Goal: Task Accomplishment & Management: Manage account settings

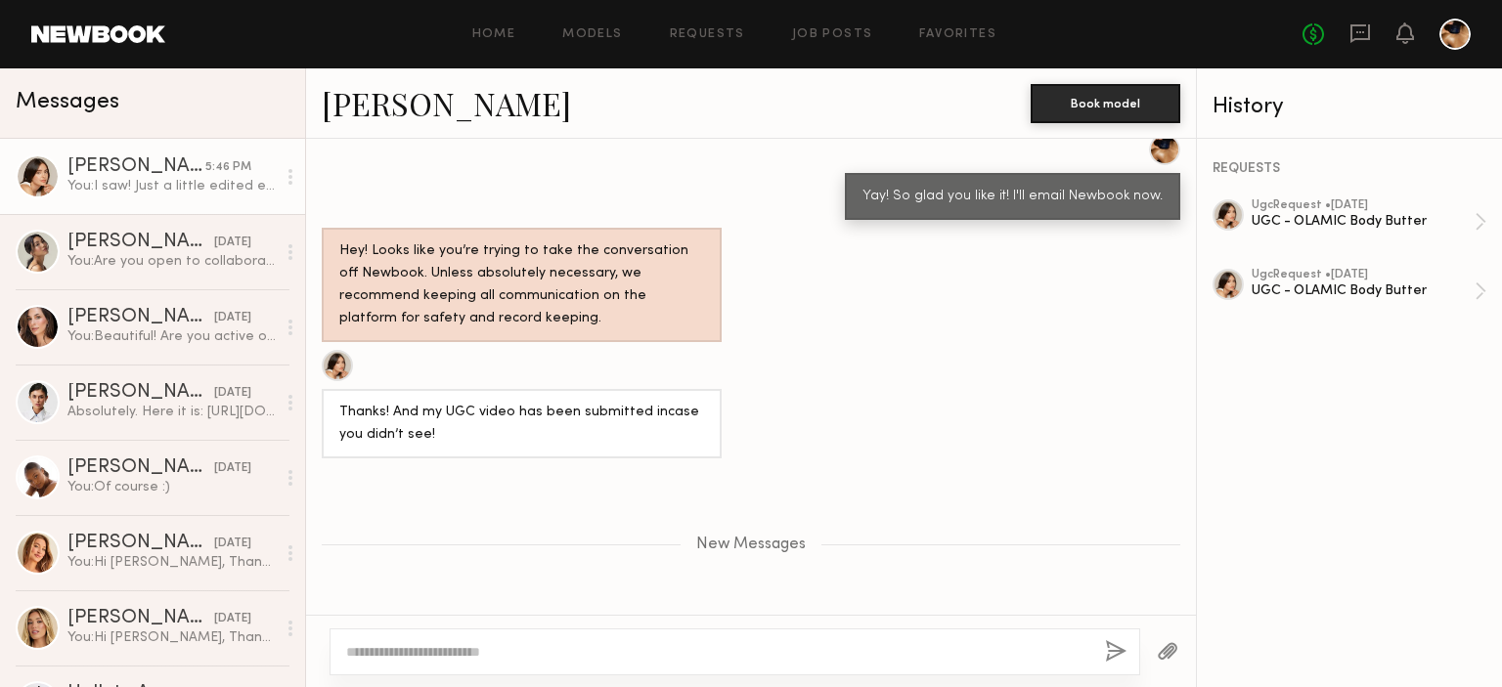
scroll to position [1272, 0]
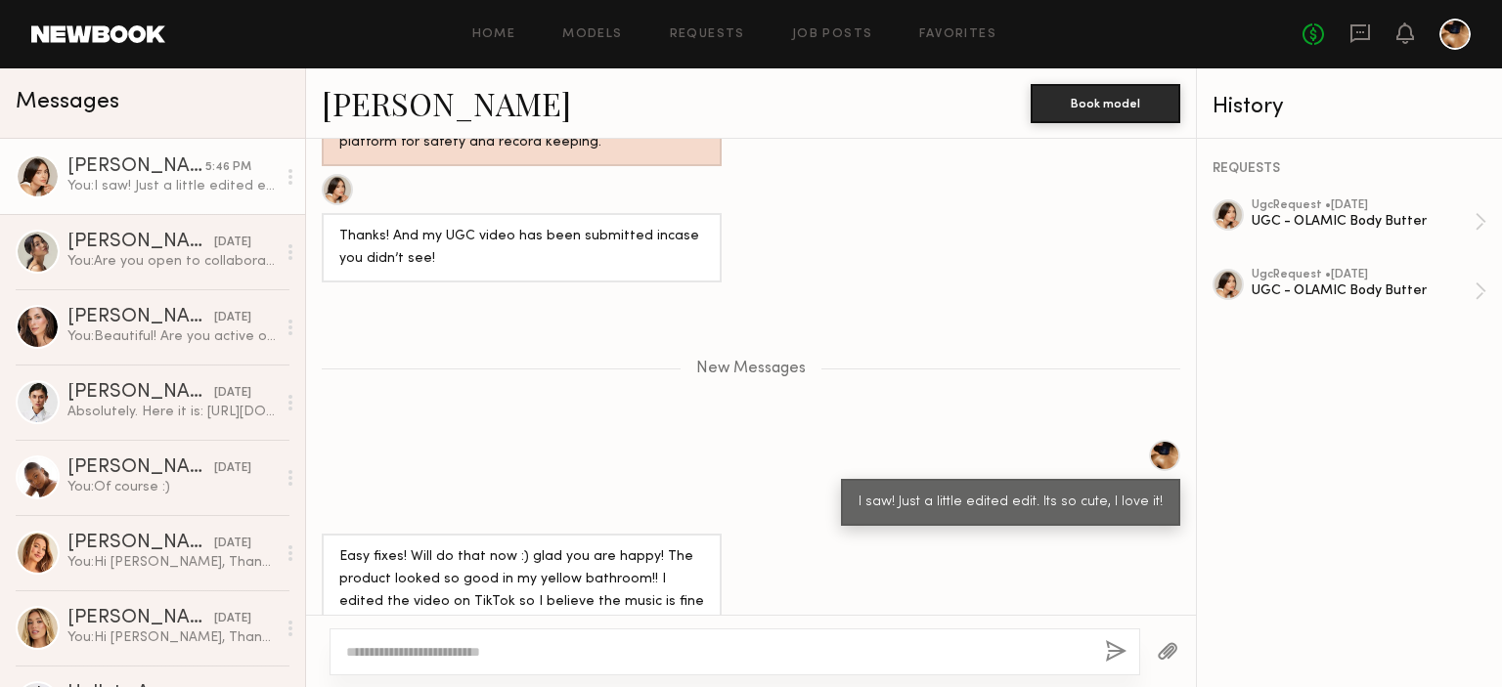
click at [641, 655] on textarea at bounding box center [717, 652] width 743 height 20
type textarea "**********"
click at [1114, 649] on button "button" at bounding box center [1117, 652] width 22 height 24
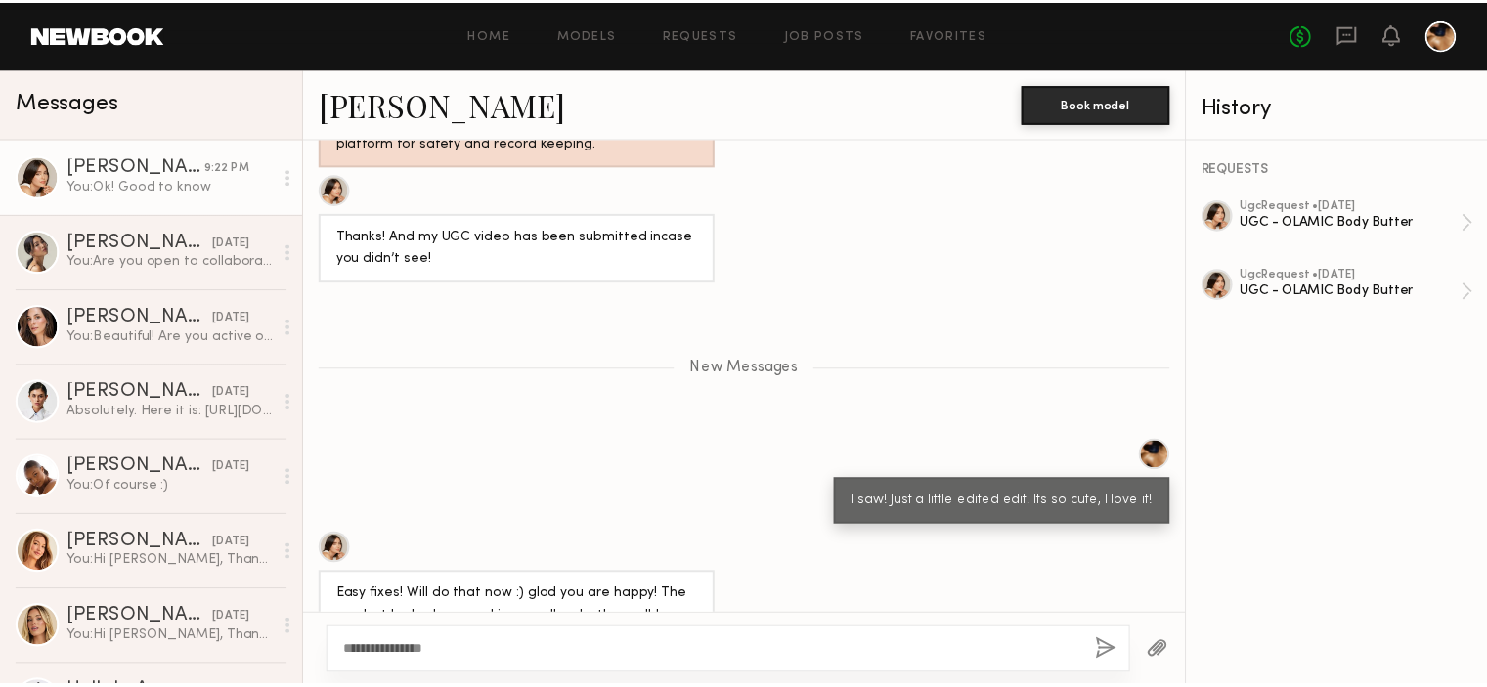
scroll to position [1365, 0]
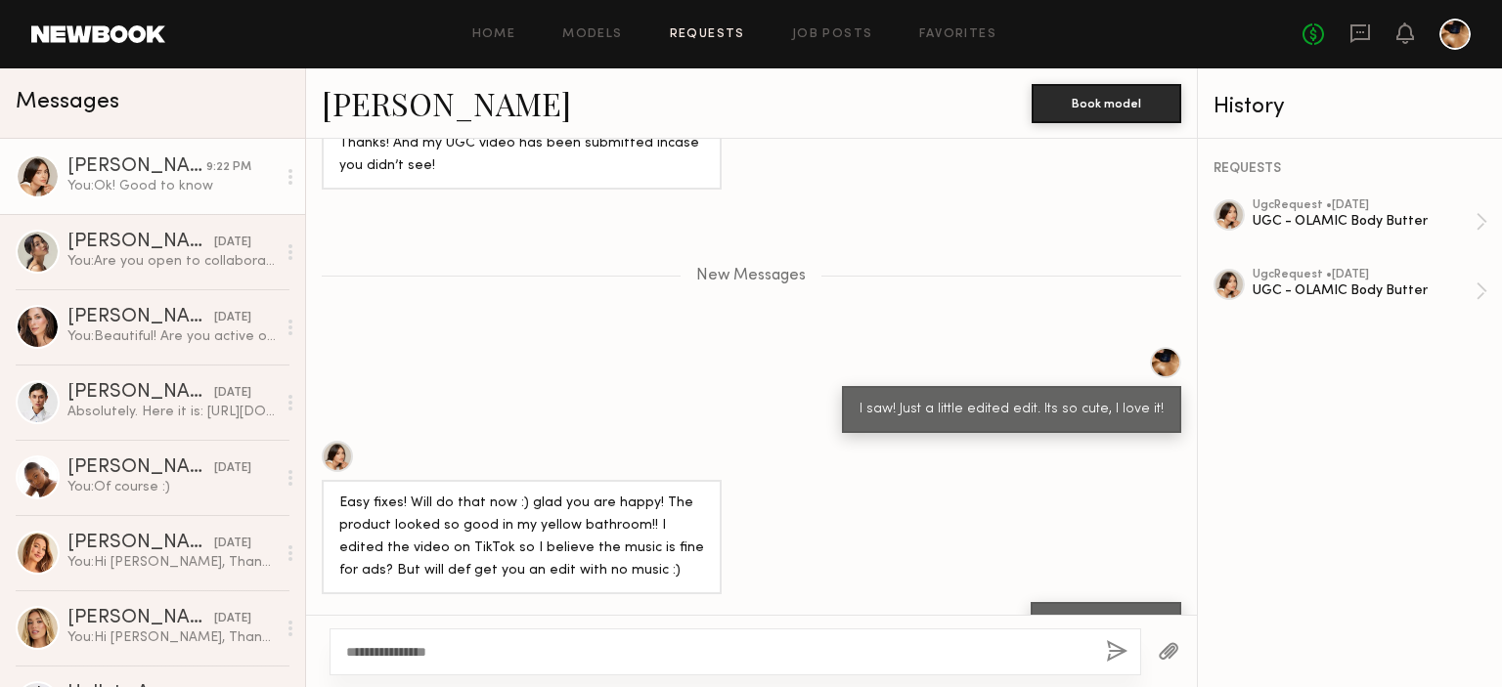
click at [695, 39] on link "Requests" at bounding box center [707, 34] width 75 height 13
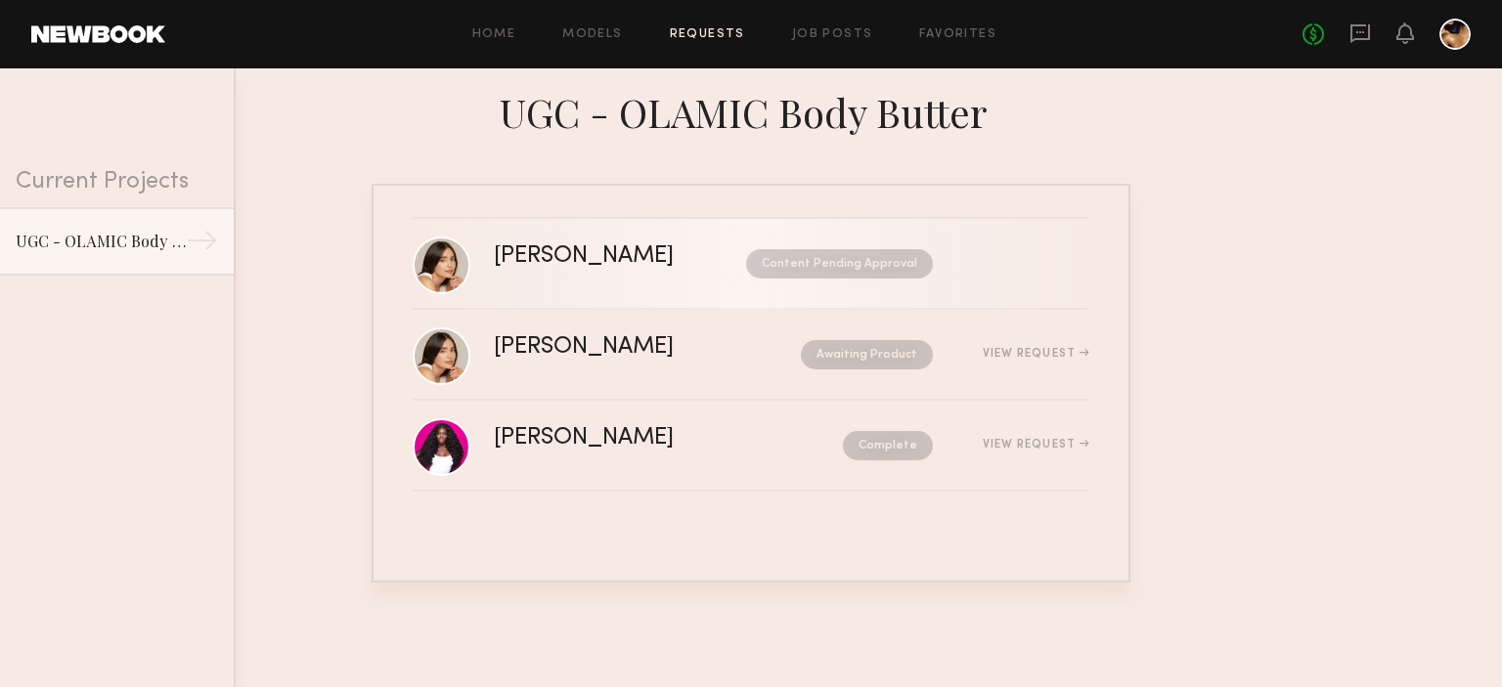
click at [710, 259] on div "Content Pending Approval" at bounding box center [821, 263] width 223 height 29
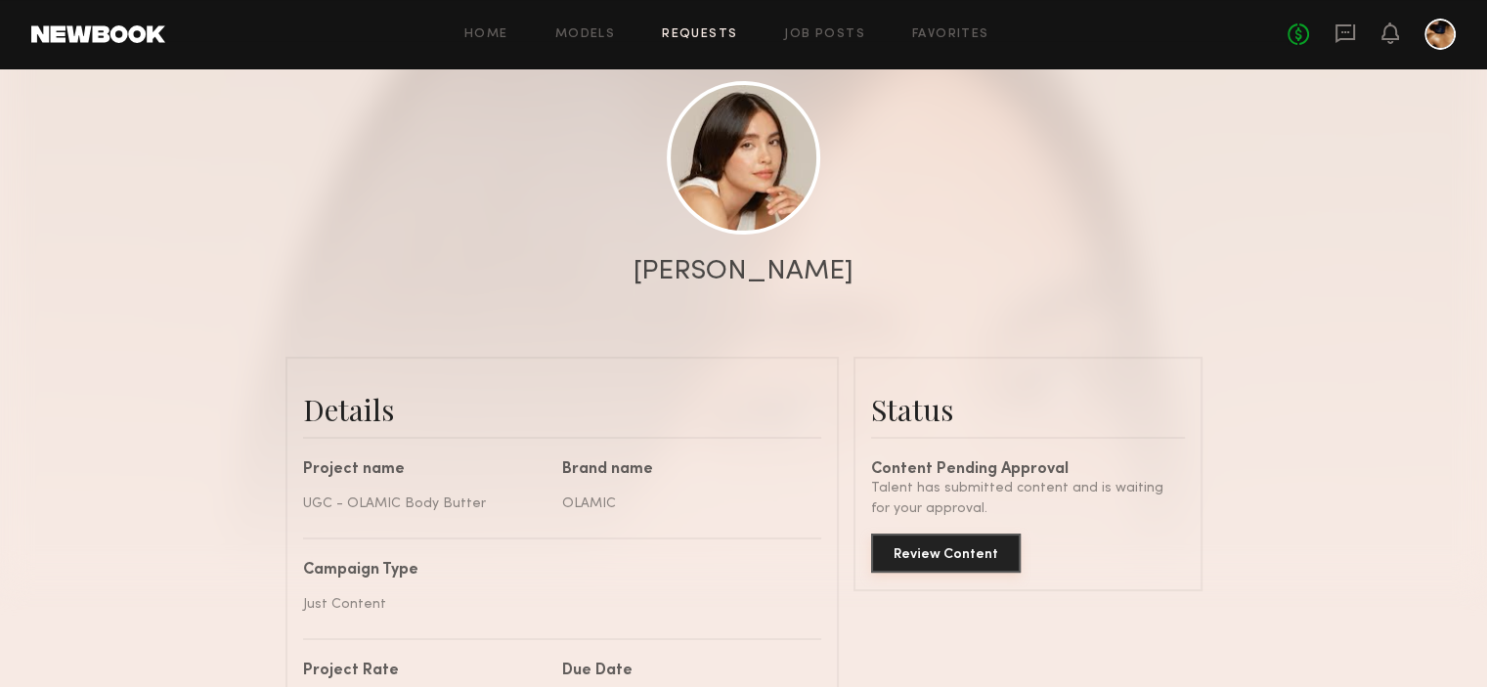
scroll to position [199, 0]
click at [959, 566] on button "Review Content" at bounding box center [946, 555] width 150 height 39
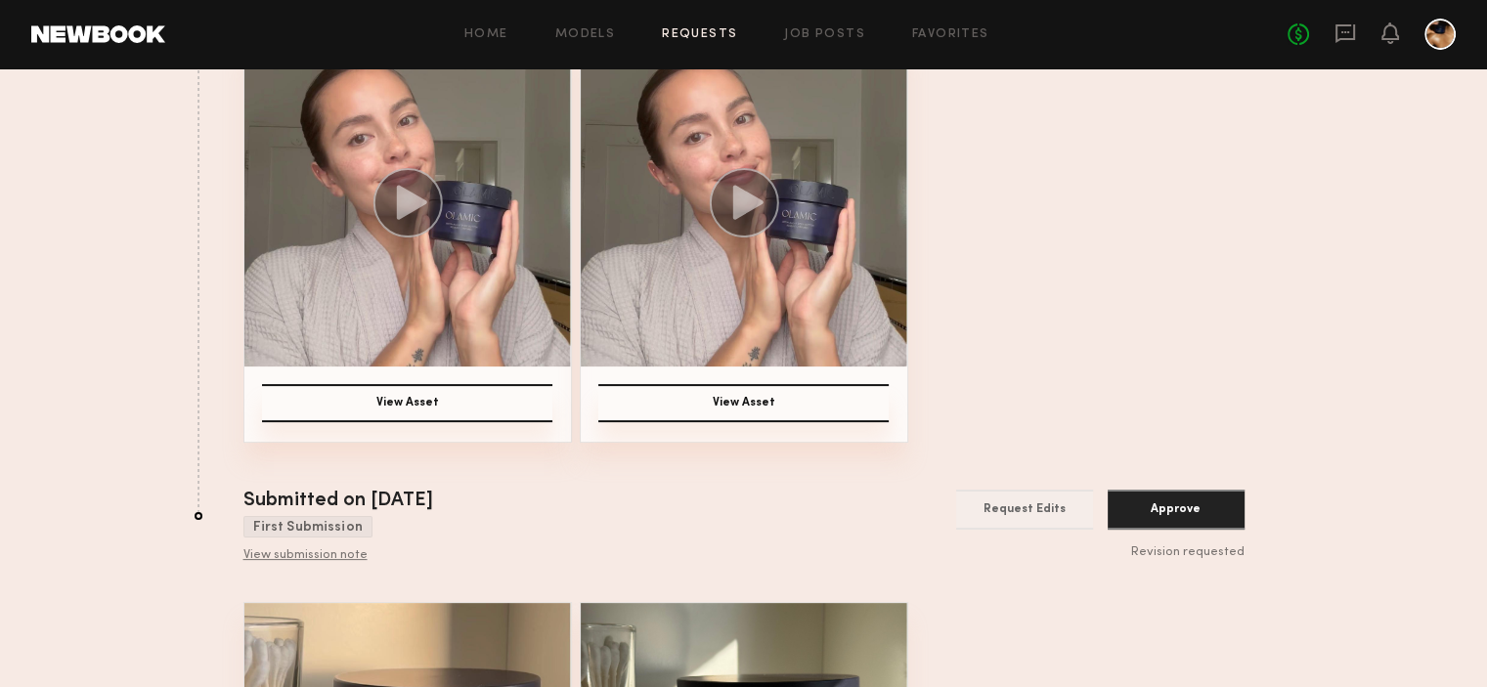
scroll to position [258, 0]
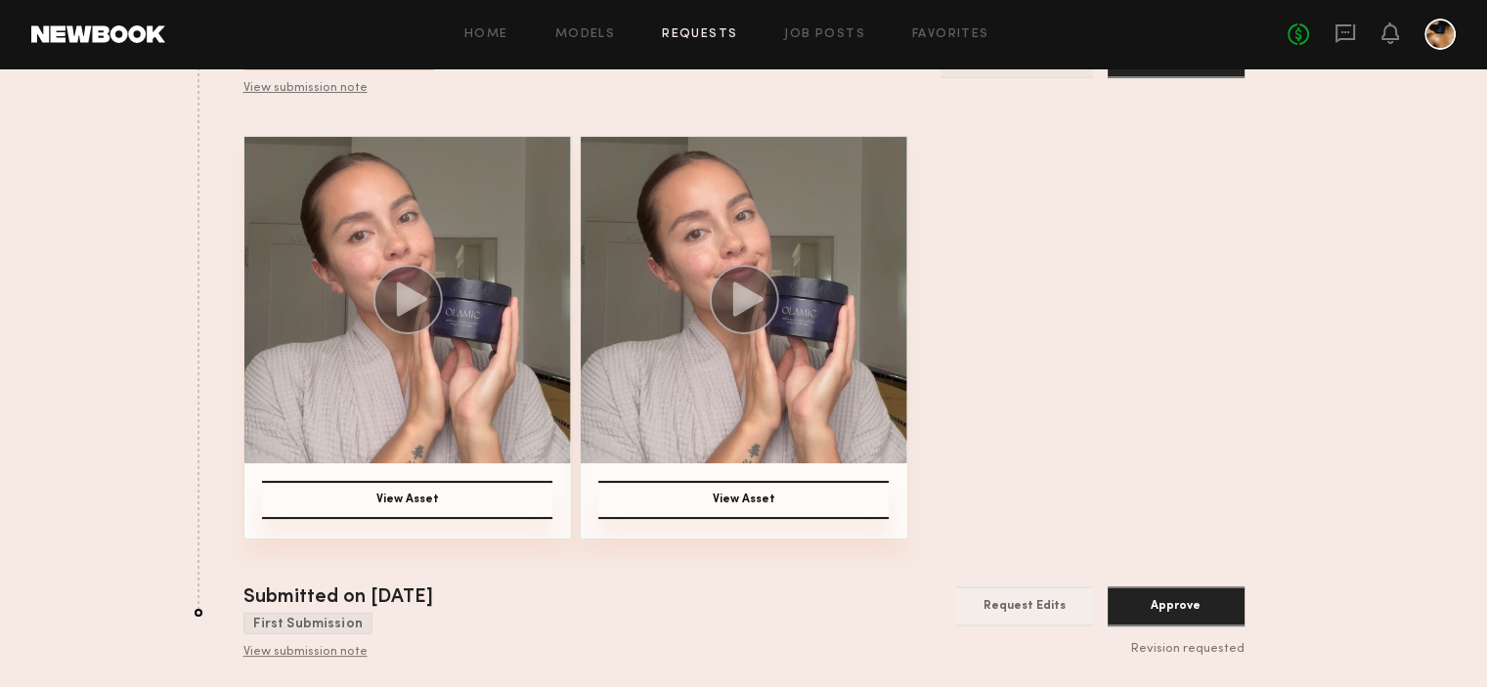
click at [446, 496] on button "View Asset" at bounding box center [407, 500] width 290 height 38
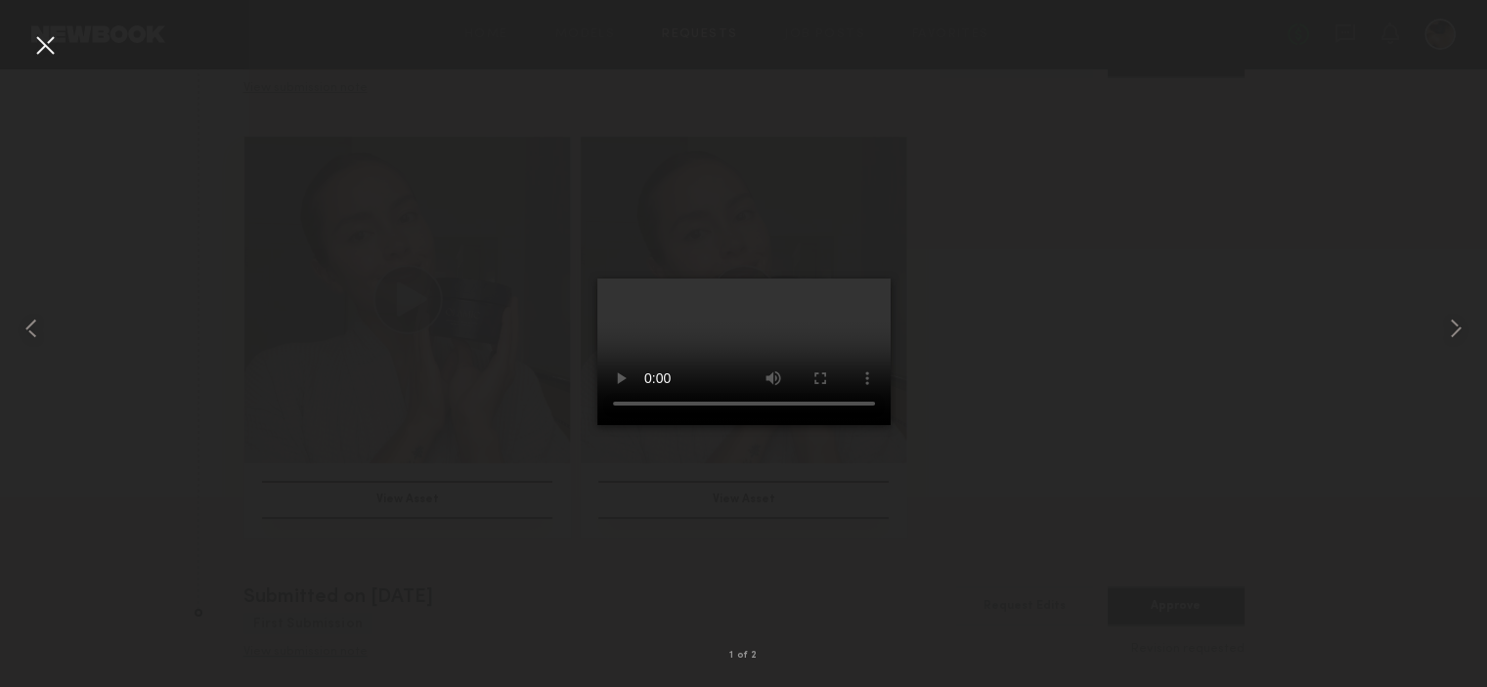
click at [1190, 206] on div at bounding box center [743, 327] width 1487 height 593
click at [1119, 180] on div at bounding box center [743, 327] width 1487 height 593
click at [1041, 436] on div at bounding box center [743, 327] width 1487 height 593
click at [975, 515] on div at bounding box center [743, 327] width 1487 height 593
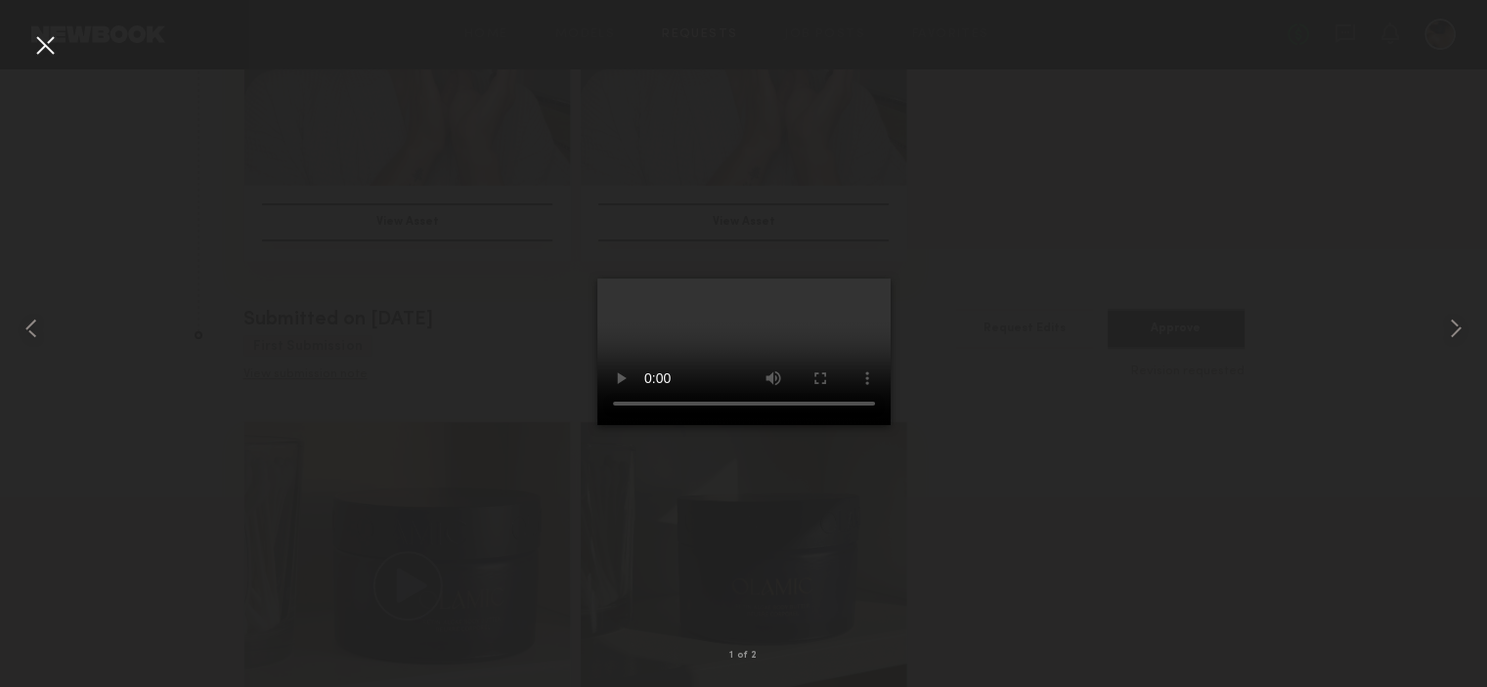
scroll to position [547, 0]
click at [1017, 415] on div at bounding box center [743, 327] width 1487 height 593
click at [42, 44] on div at bounding box center [44, 44] width 31 height 31
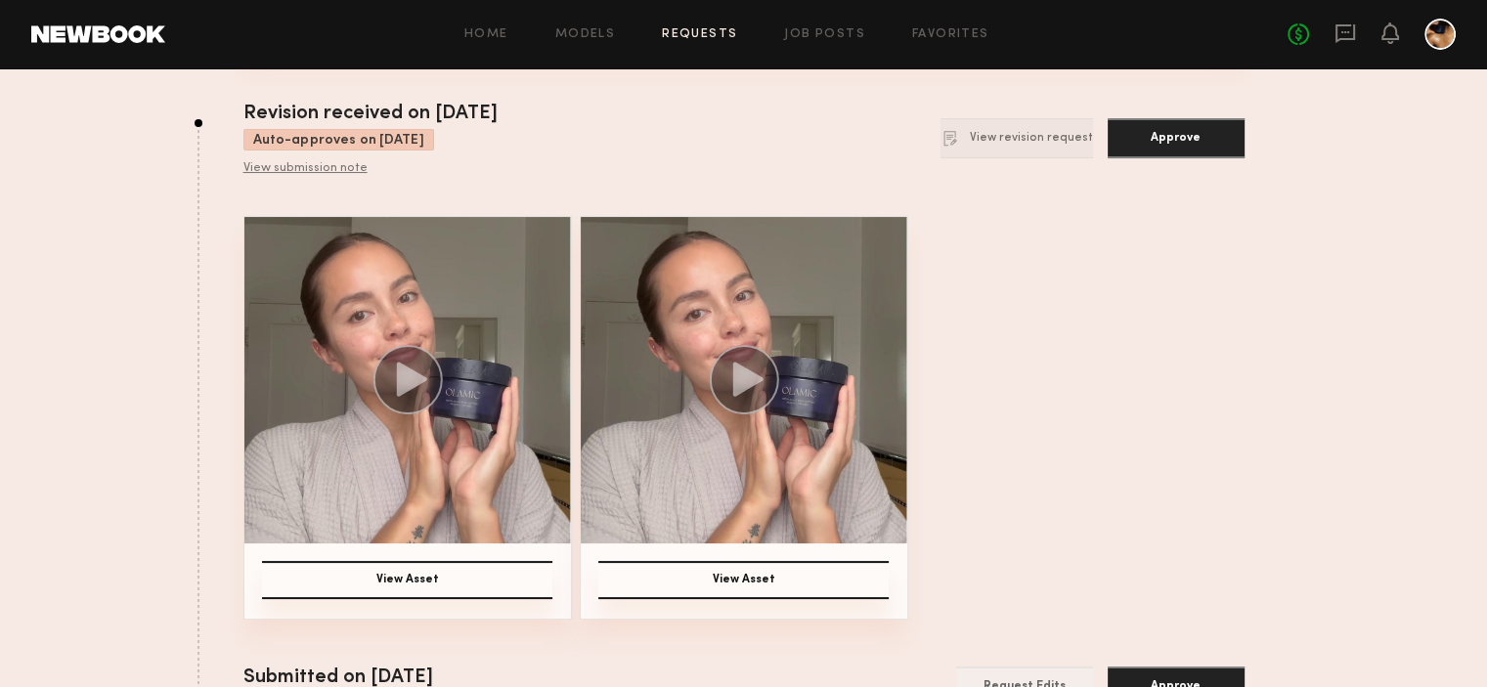
scroll to position [180, 0]
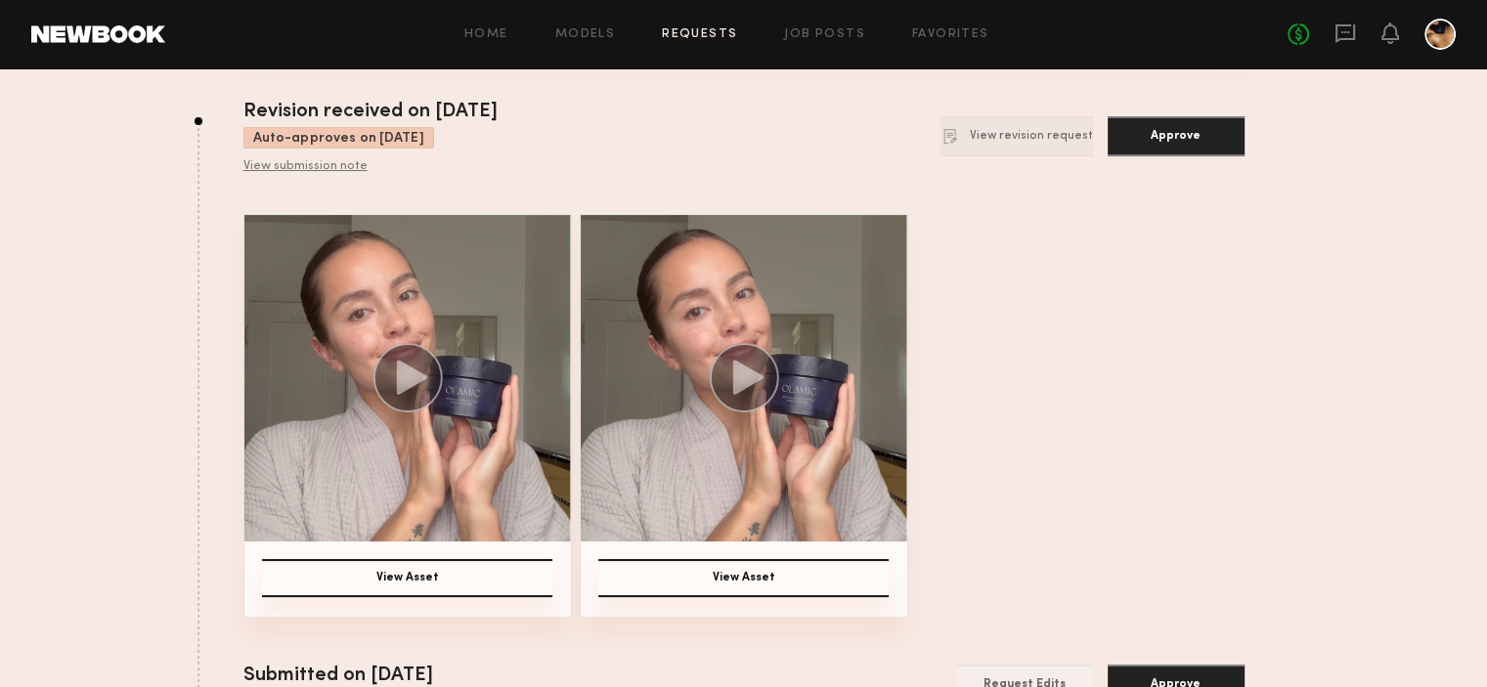
click at [414, 360] on circle at bounding box center [407, 377] width 69 height 69
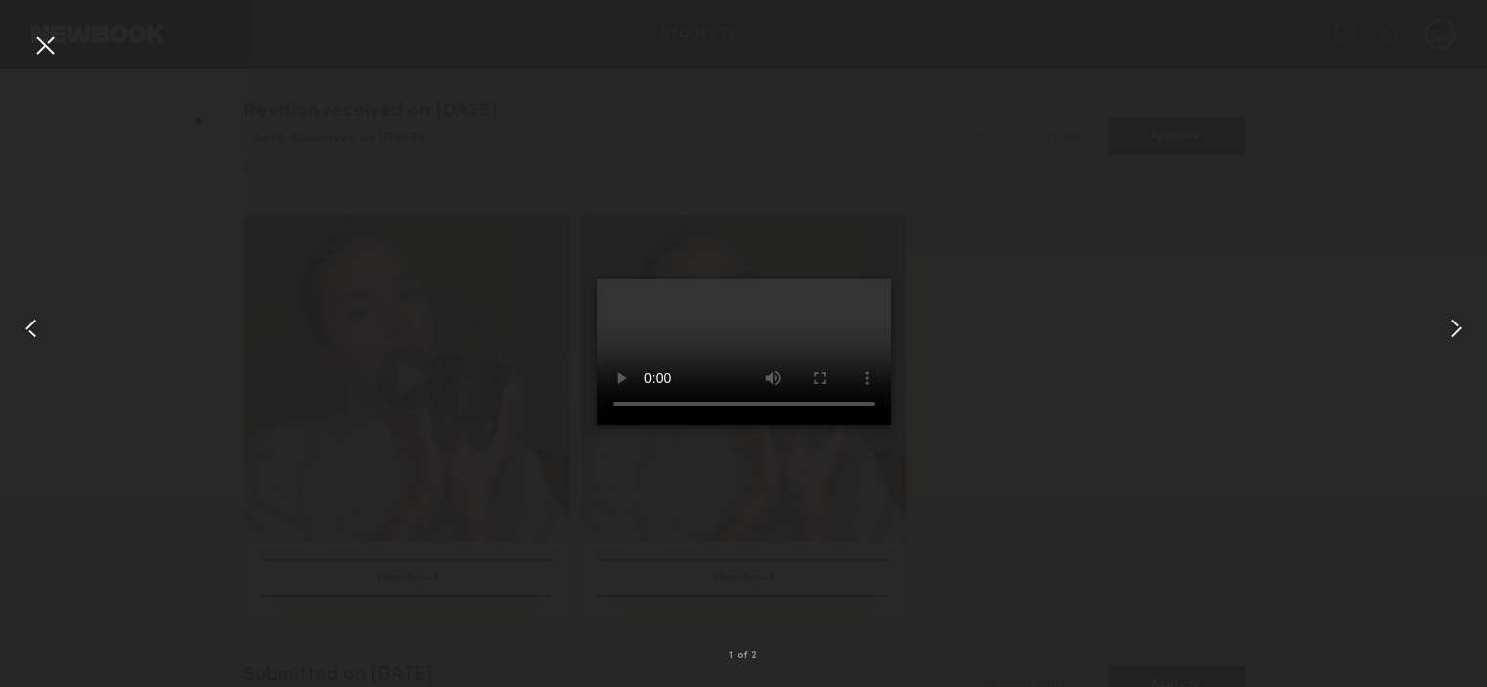
click at [1095, 414] on div at bounding box center [743, 327] width 1487 height 593
click at [58, 46] on div at bounding box center [44, 44] width 31 height 31
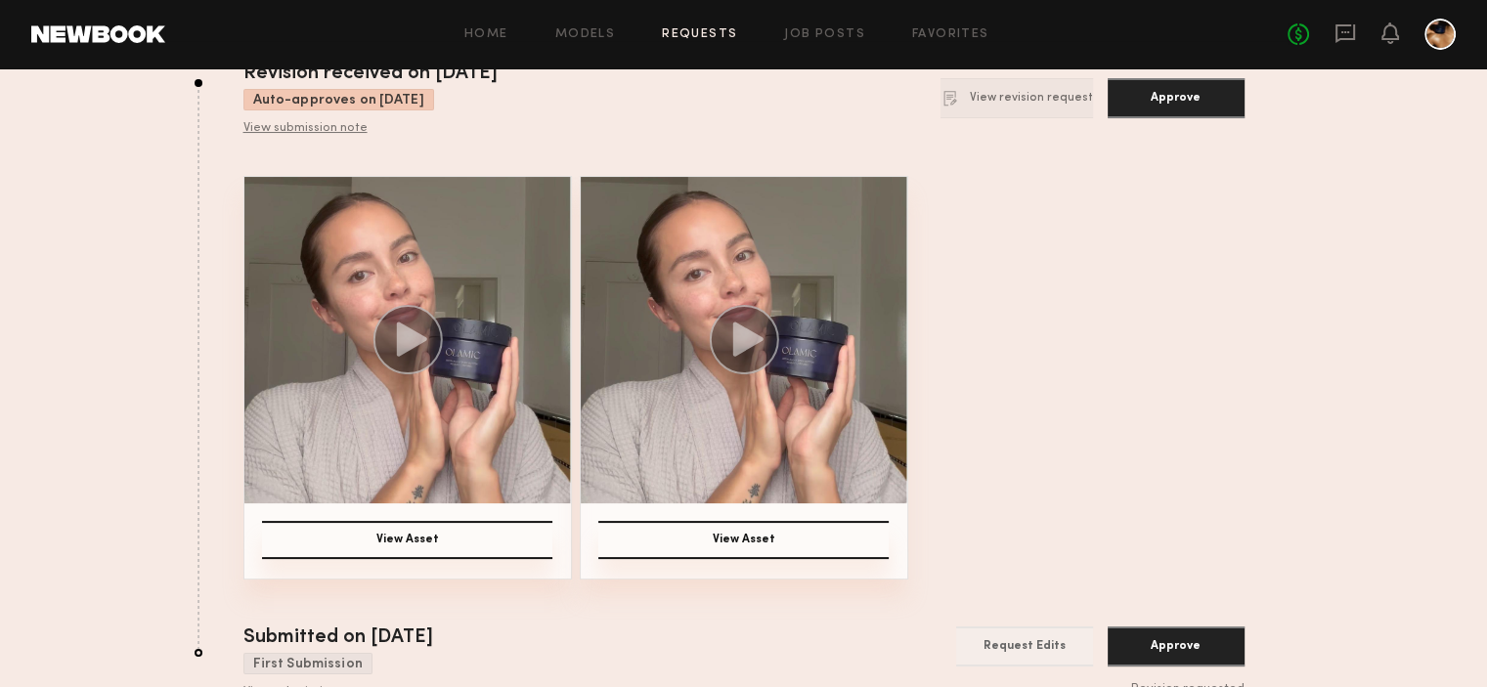
scroll to position [223, 0]
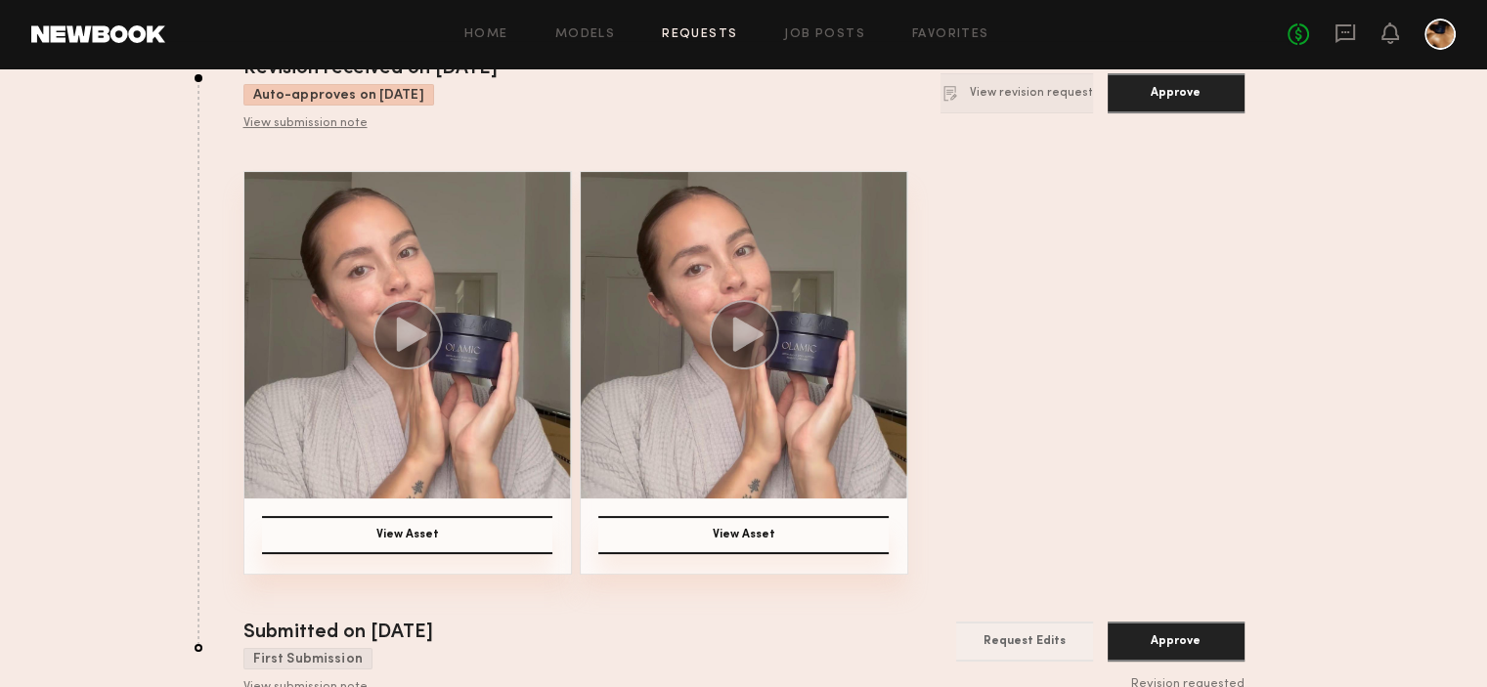
click at [733, 336] on icon at bounding box center [747, 335] width 30 height 34
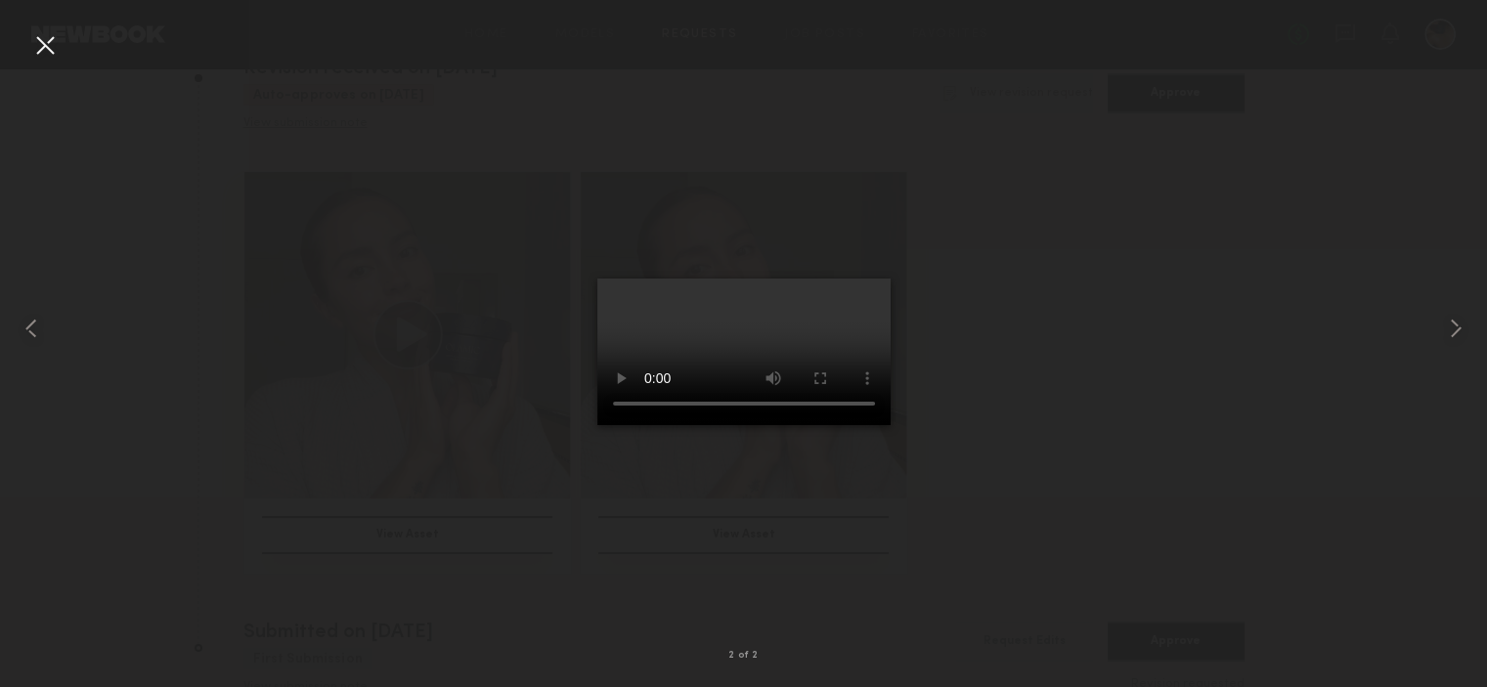
click at [947, 480] on div at bounding box center [743, 327] width 1487 height 593
click at [41, 39] on div at bounding box center [44, 44] width 31 height 31
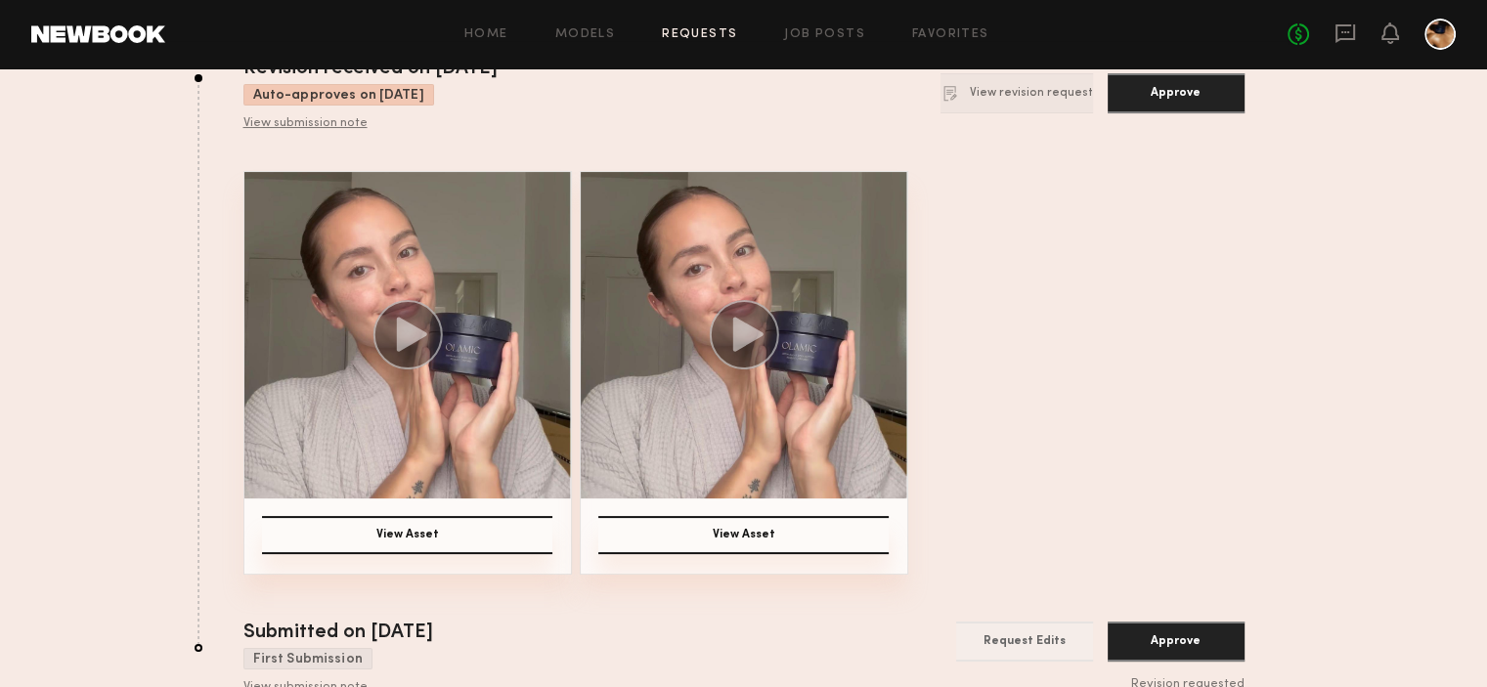
click at [1188, 104] on button "Approve" at bounding box center [1176, 93] width 137 height 40
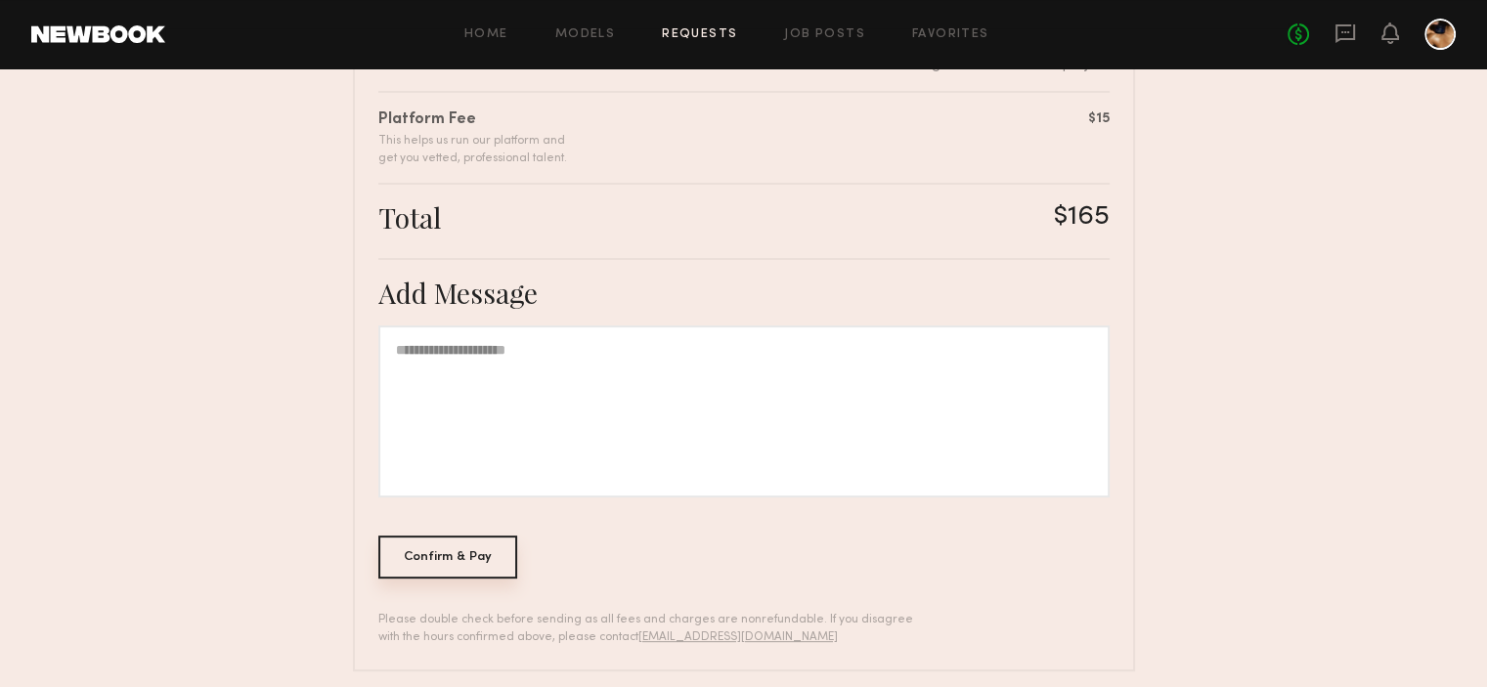
scroll to position [477, 0]
click at [447, 554] on div "Confirm & Pay" at bounding box center [448, 553] width 140 height 43
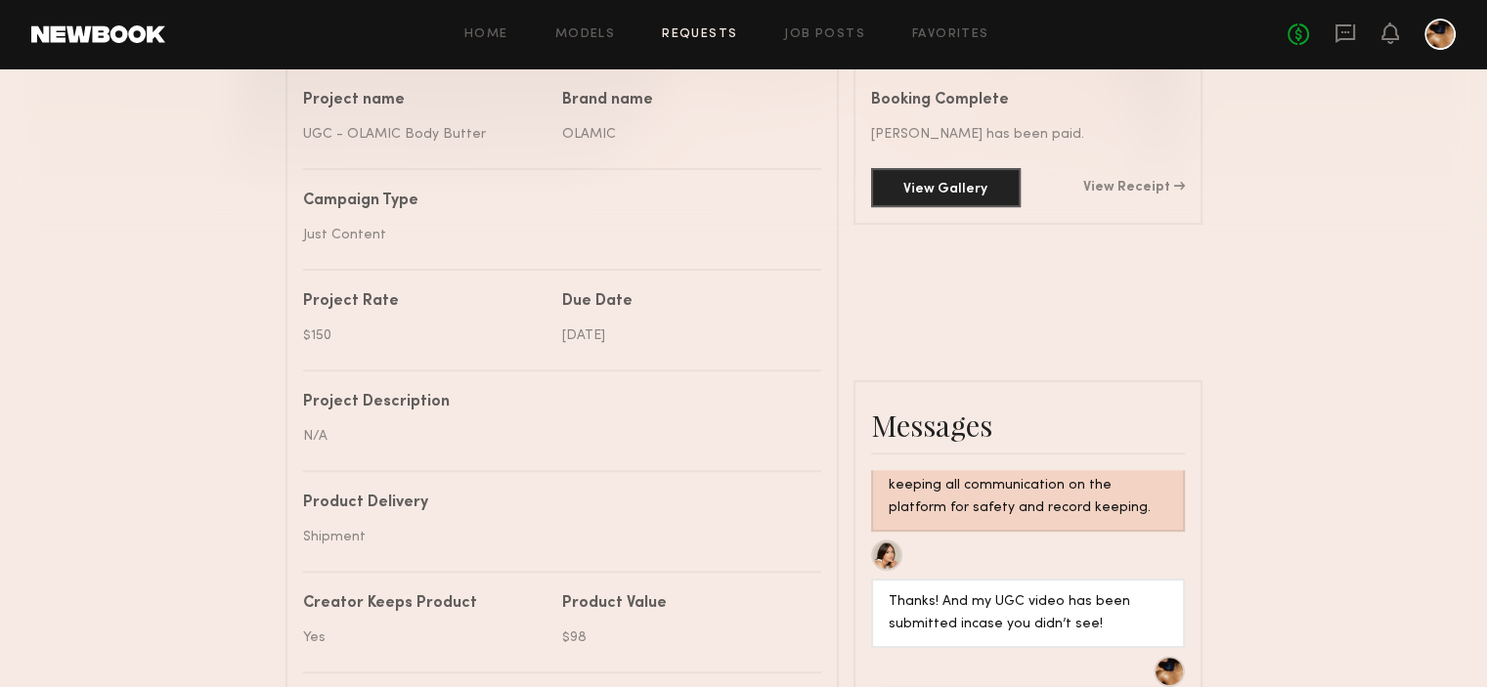
scroll to position [575, 0]
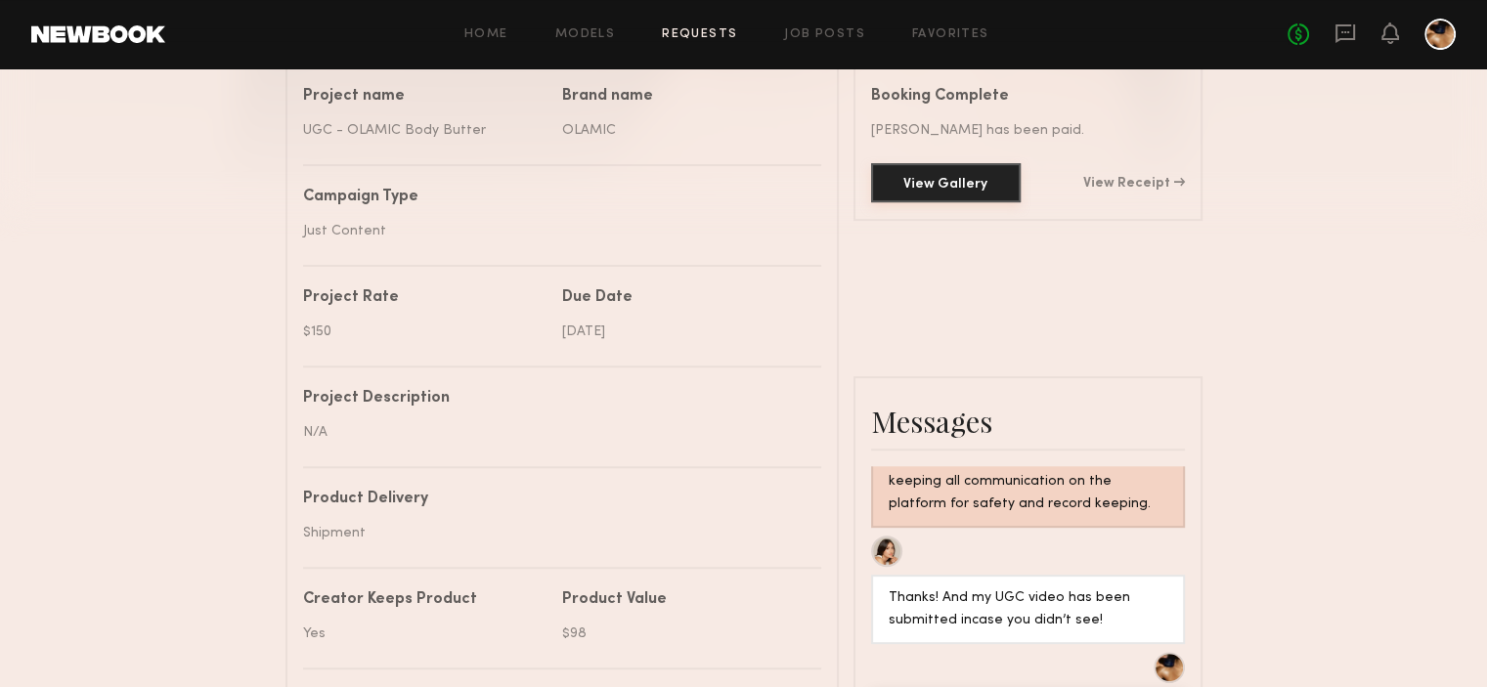
click at [970, 187] on button "View Gallery" at bounding box center [946, 182] width 150 height 39
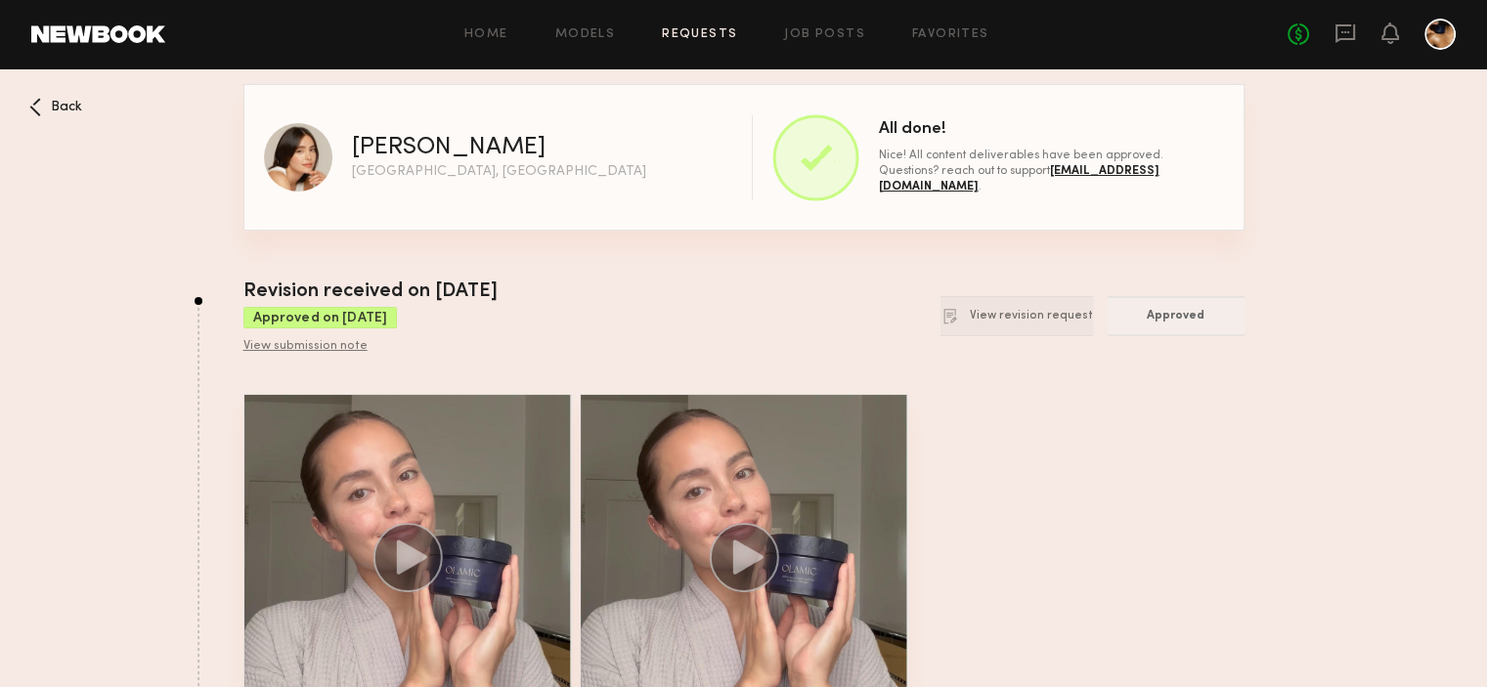
scroll to position [219, 0]
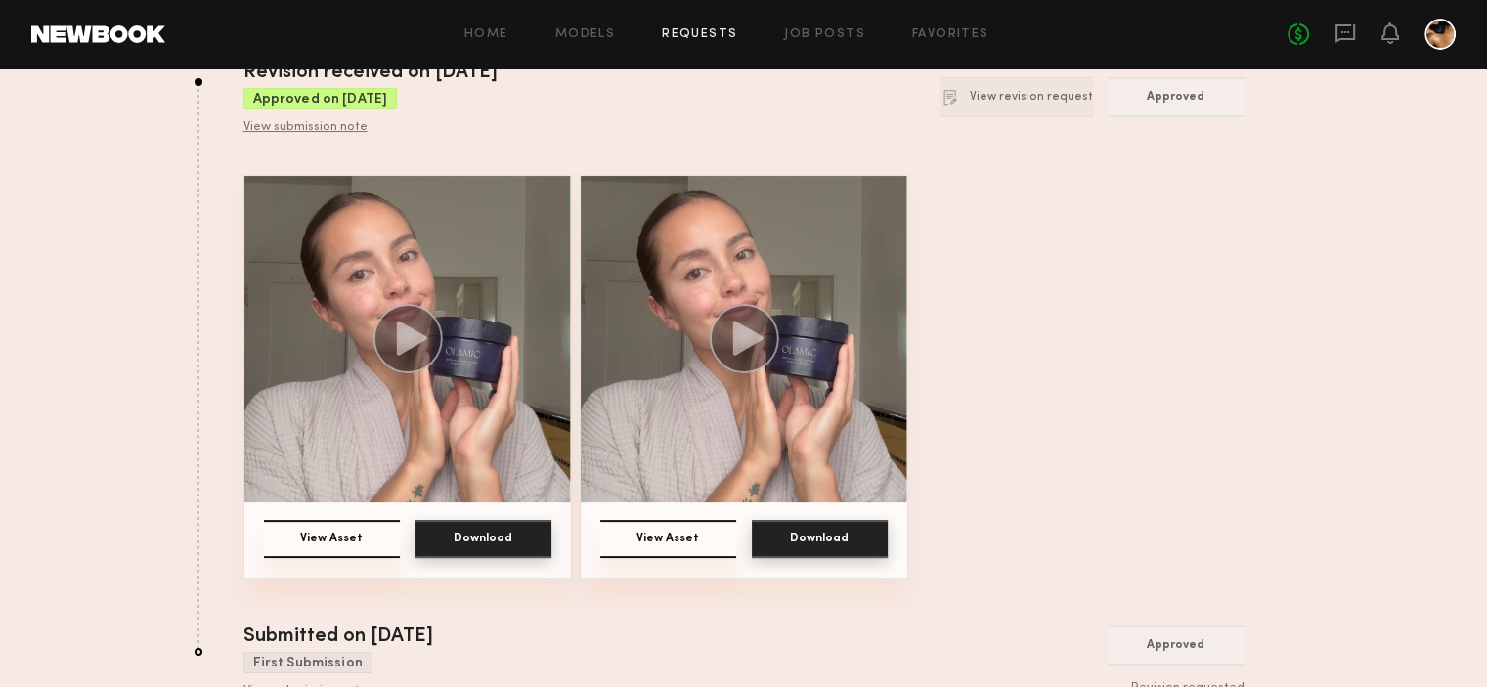
click at [824, 554] on button "Download" at bounding box center [820, 539] width 136 height 38
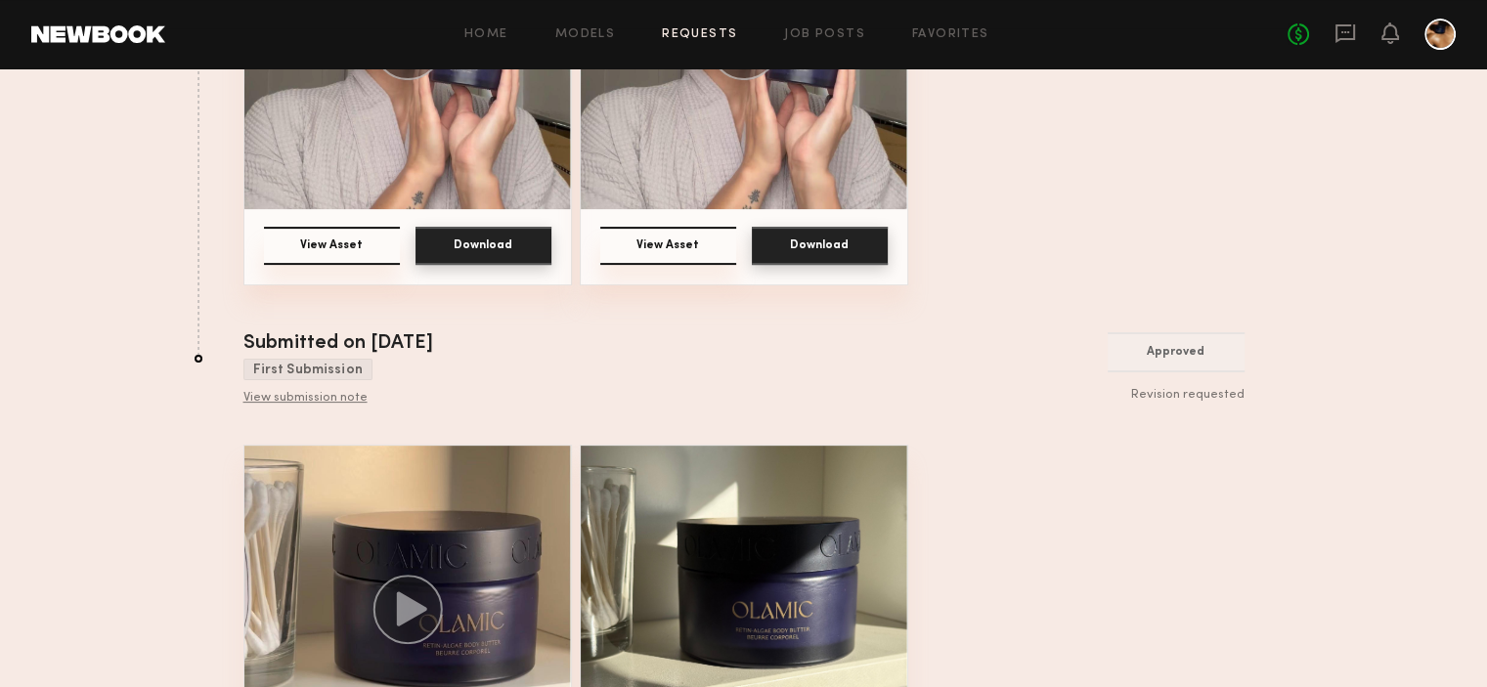
scroll to position [692, 0]
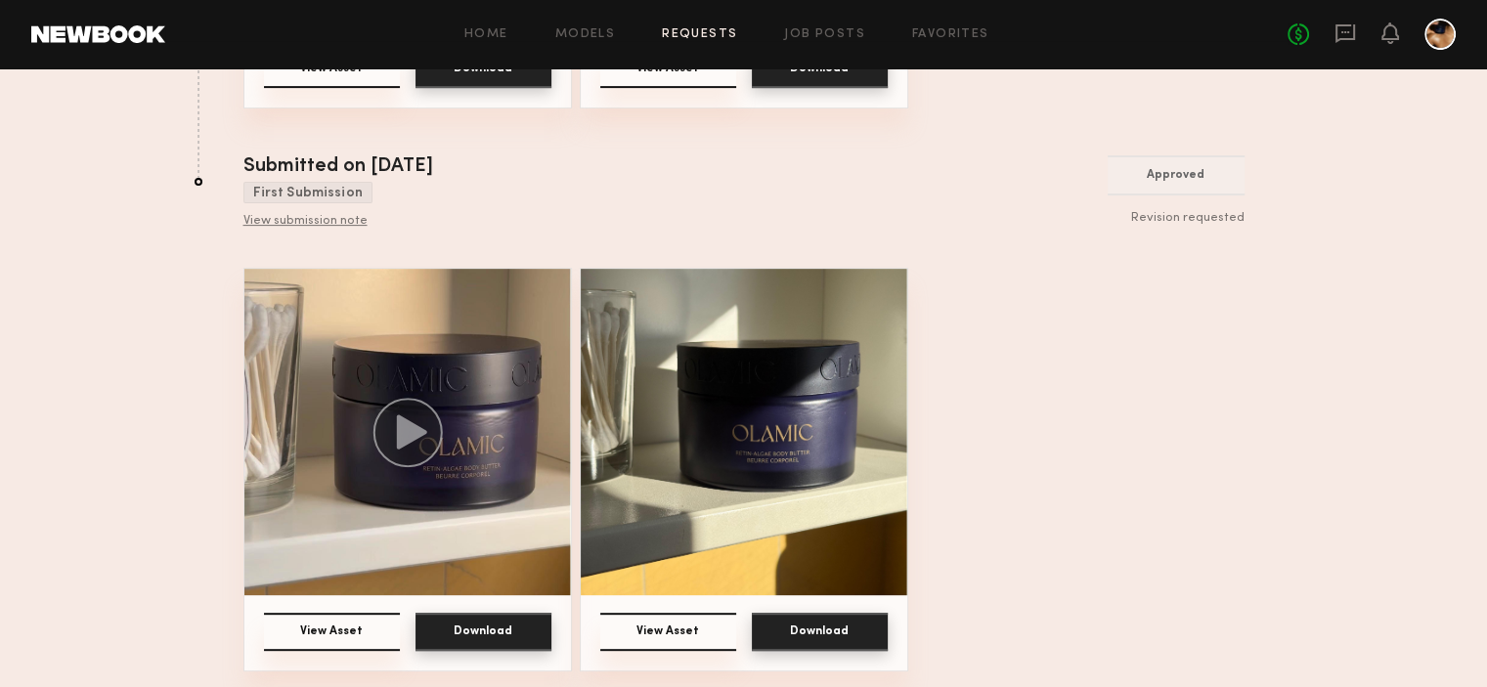
click at [819, 640] on button "Download" at bounding box center [820, 632] width 136 height 38
click at [811, 631] on button "Download" at bounding box center [820, 632] width 136 height 38
